Goal: Find specific page/section: Find specific page/section

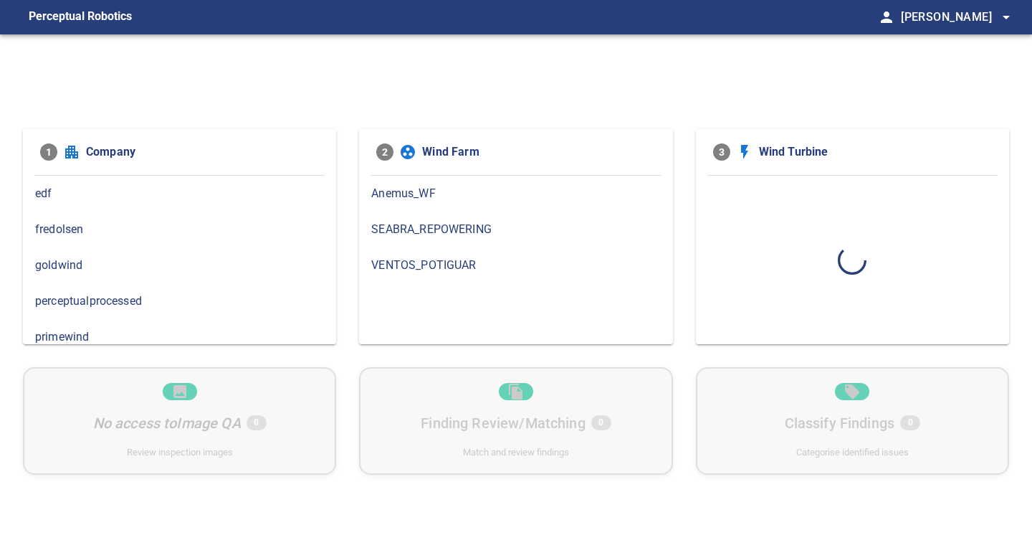
scroll to position [98, 0]
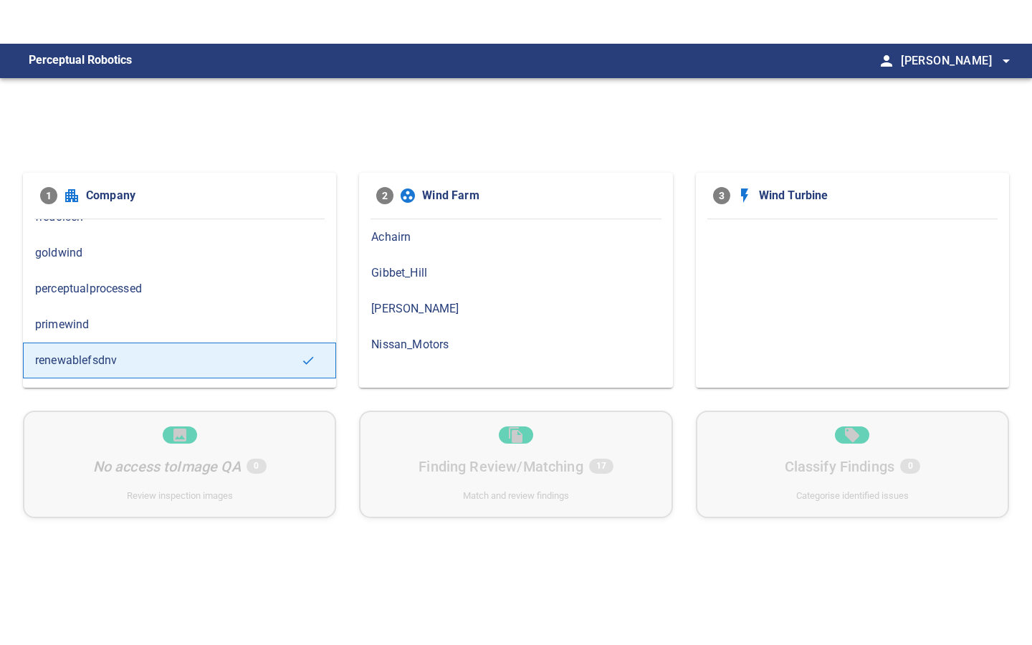
scroll to position [68, 0]
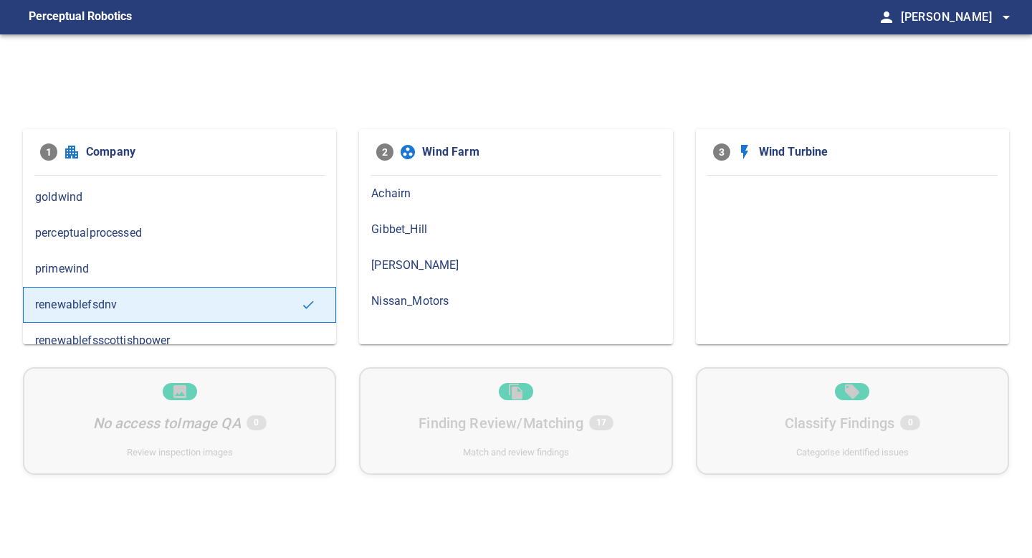
click at [175, 296] on span "renewablefsdnv" at bounding box center [168, 304] width 266 height 17
click at [406, 296] on span "Nissan_Motors" at bounding box center [515, 300] width 289 height 17
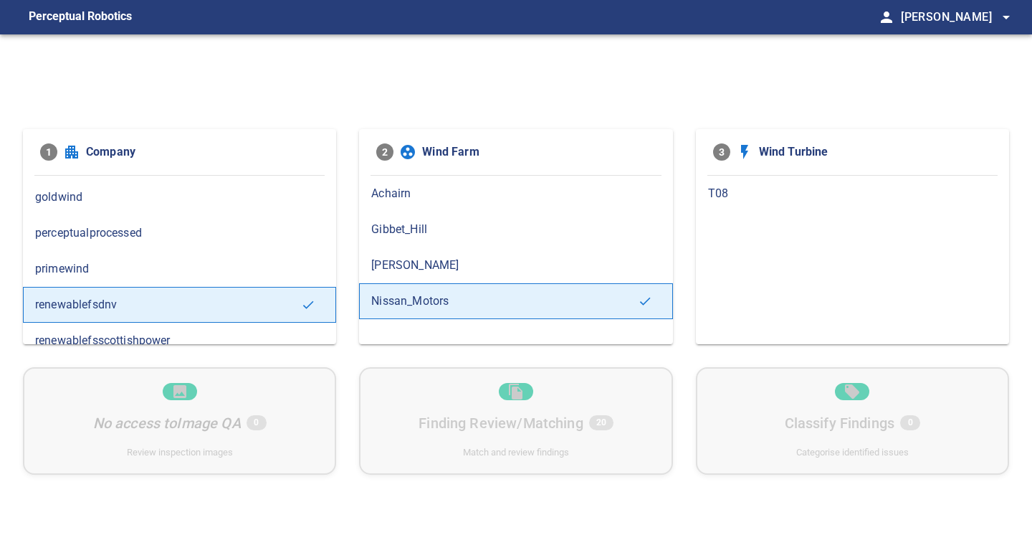
click at [720, 197] on span "T08" at bounding box center [852, 193] width 289 height 17
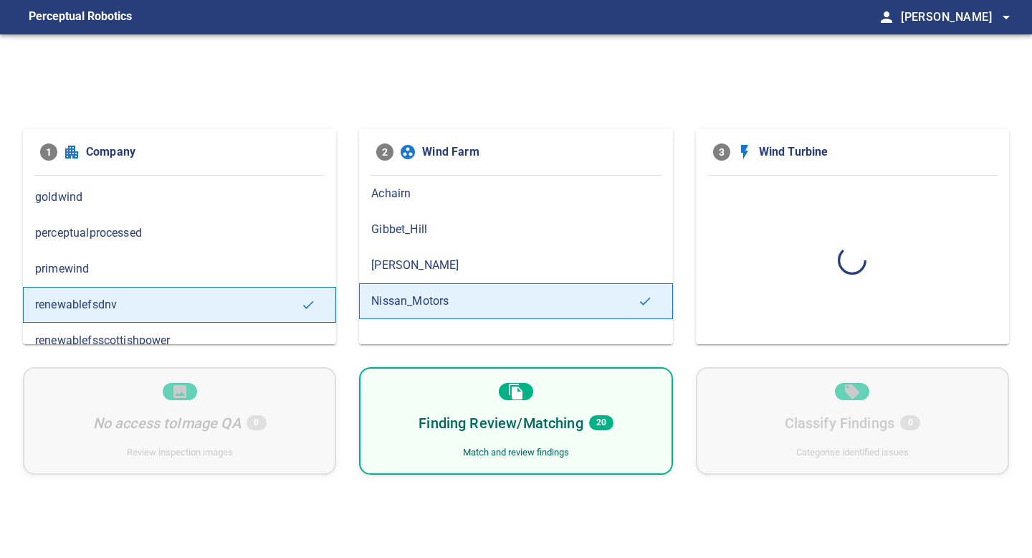
click at [403, 265] on span "Lochhead" at bounding box center [515, 265] width 289 height 17
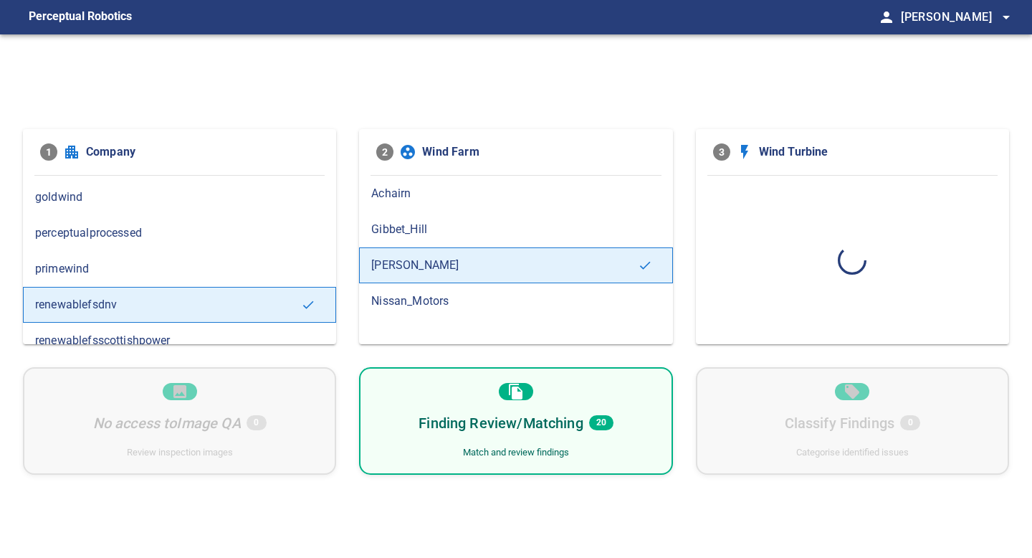
click at [112, 206] on div "goldwind" at bounding box center [179, 197] width 313 height 36
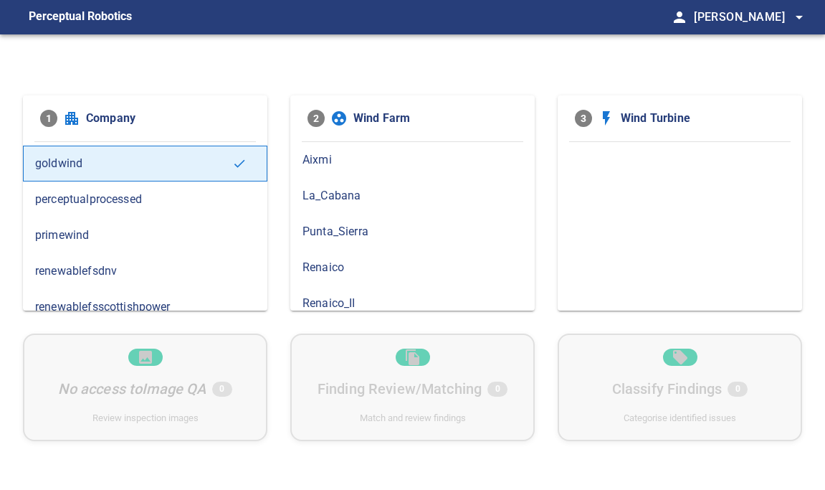
click at [140, 267] on span "renewablefsdnv" at bounding box center [145, 270] width 220 height 17
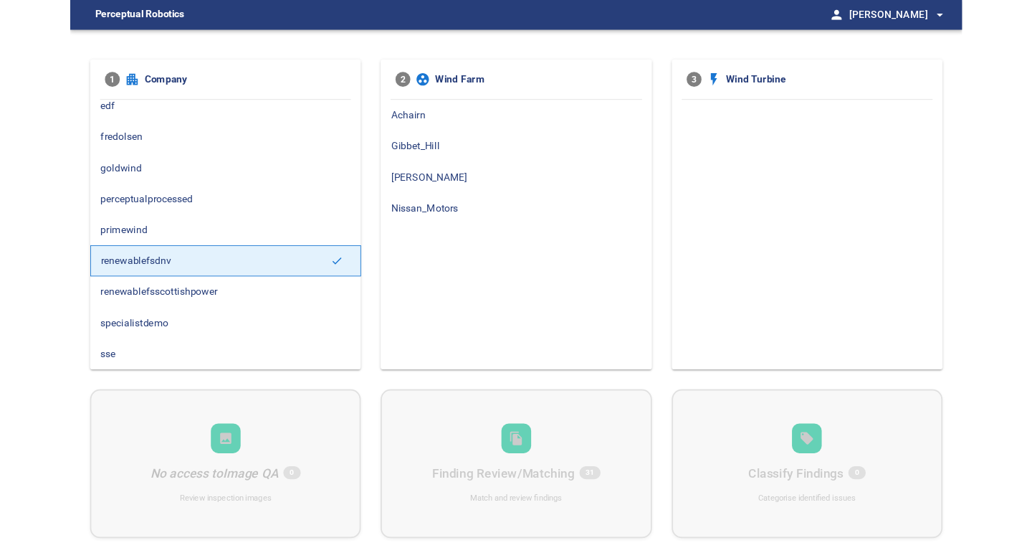
scroll to position [68, 0]
